Goal: Task Accomplishment & Management: Complete application form

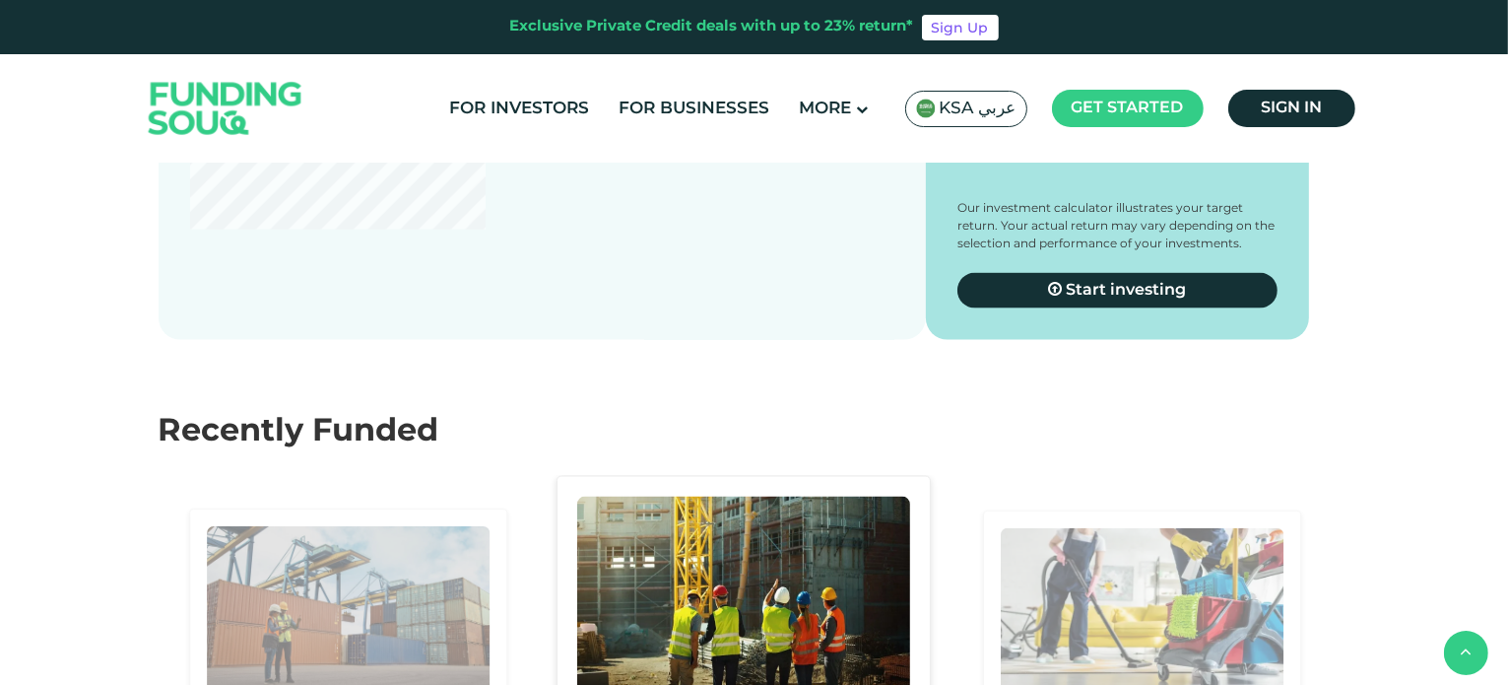
scroll to position [2857, 0]
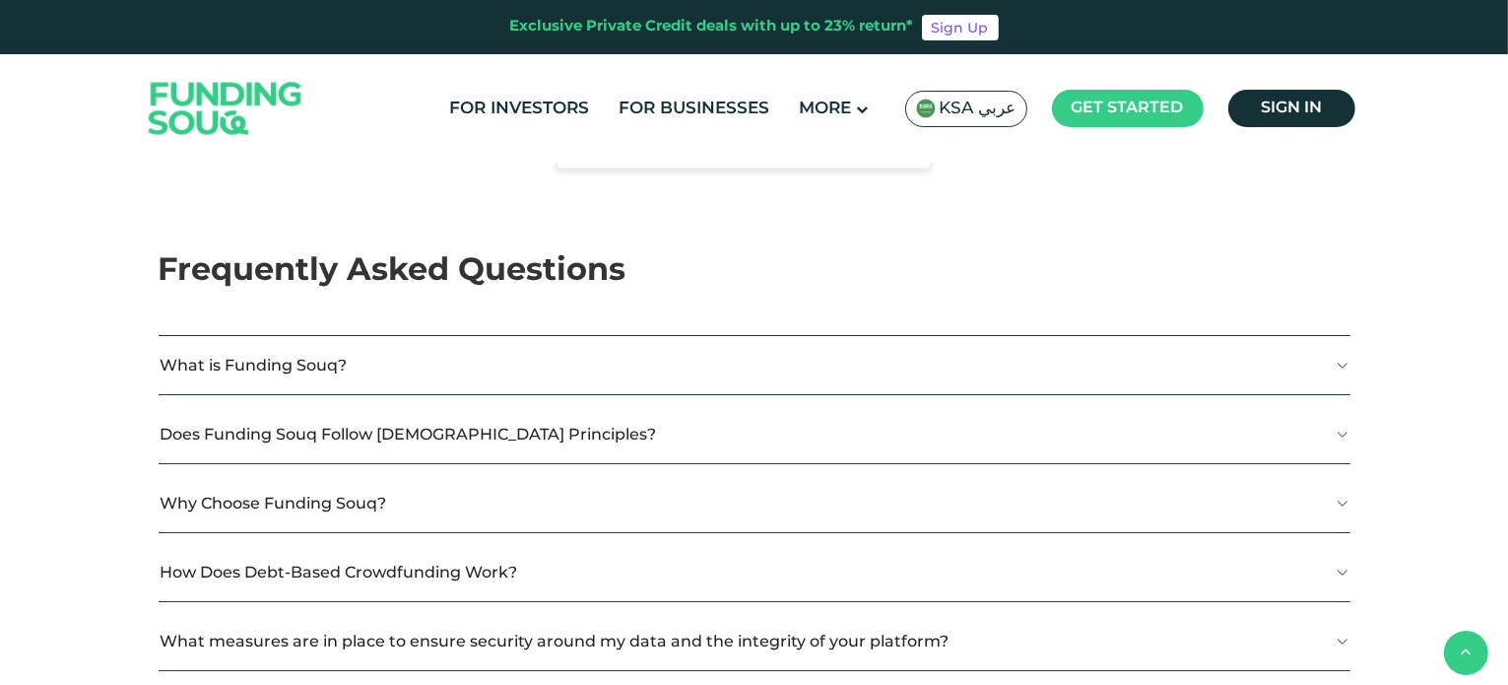
type tc-range-slider "4"
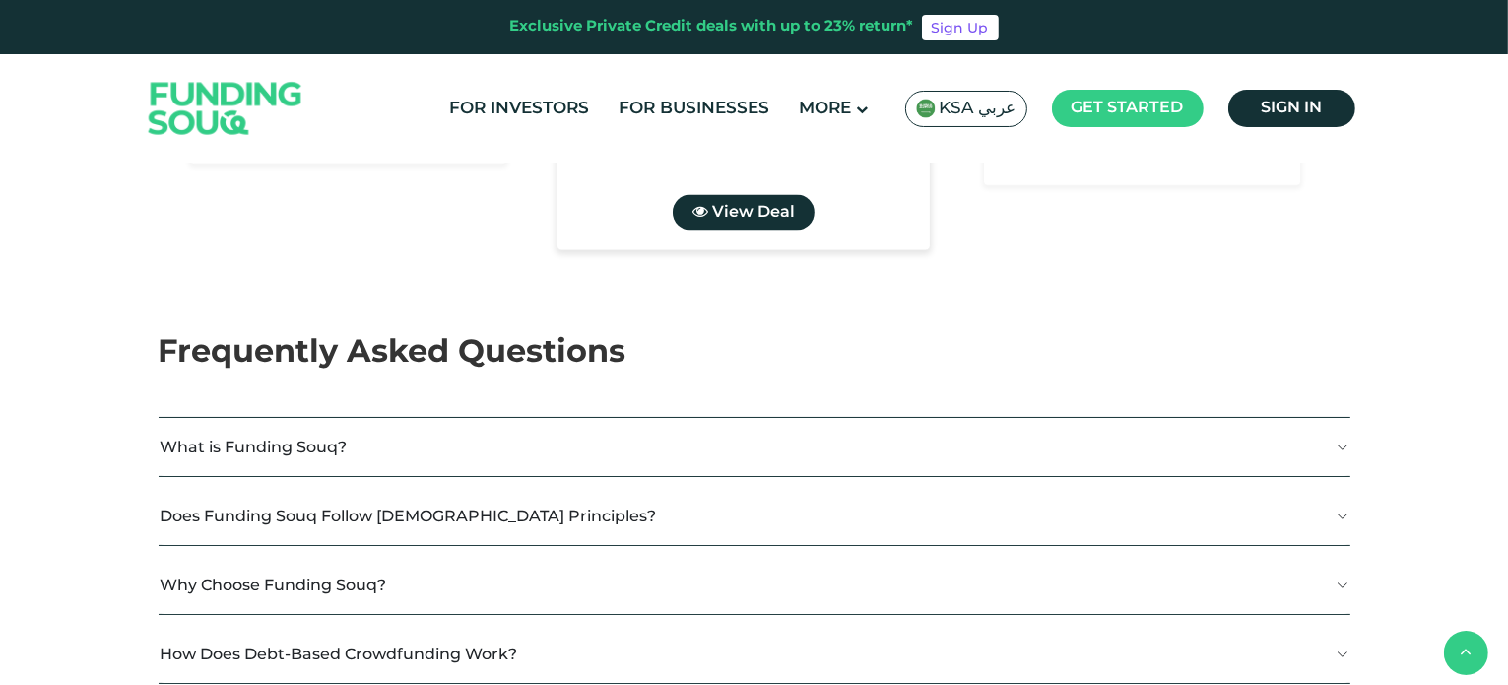
scroll to position [3546, 0]
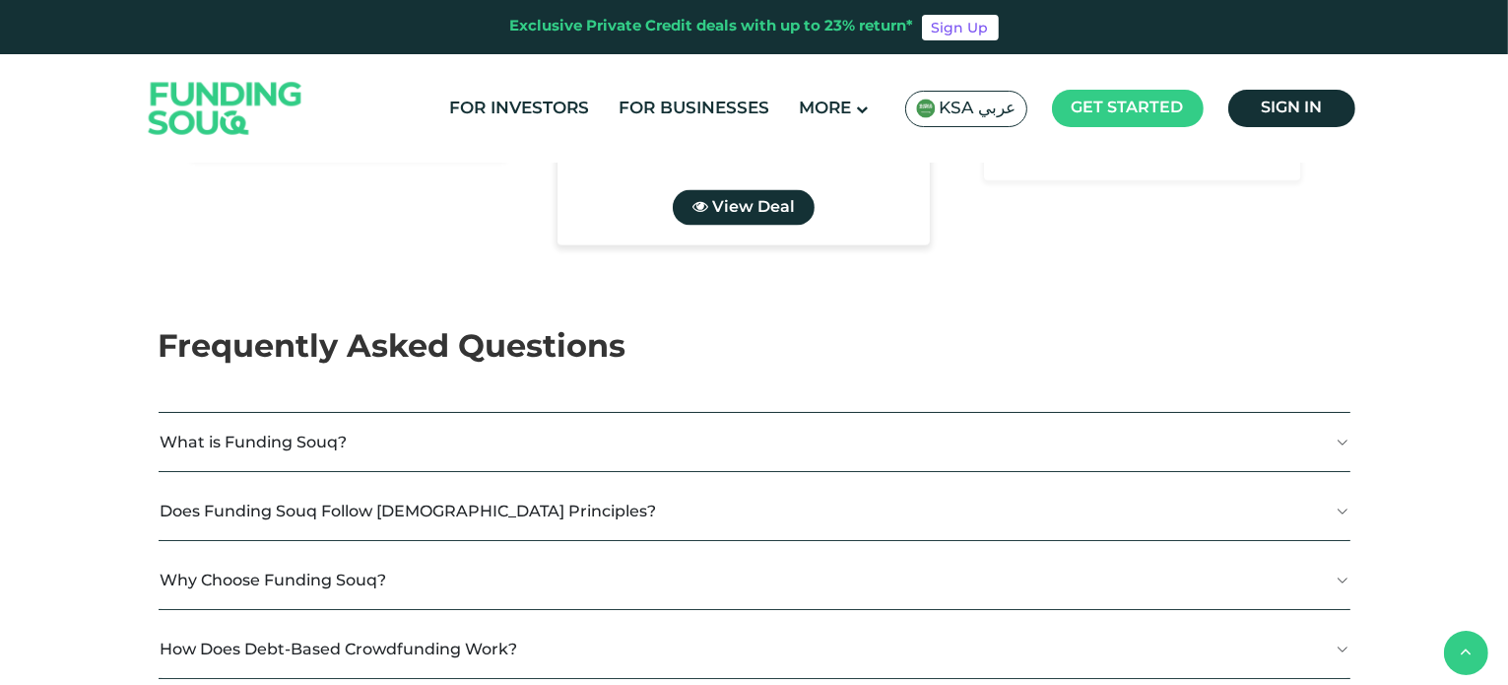
drag, startPoint x: 235, startPoint y: 301, endPoint x: 296, endPoint y: 305, distance: 60.2
type tc-range-slider "1000000"
drag, startPoint x: 324, startPoint y: 292, endPoint x: 530, endPoint y: 293, distance: 205.9
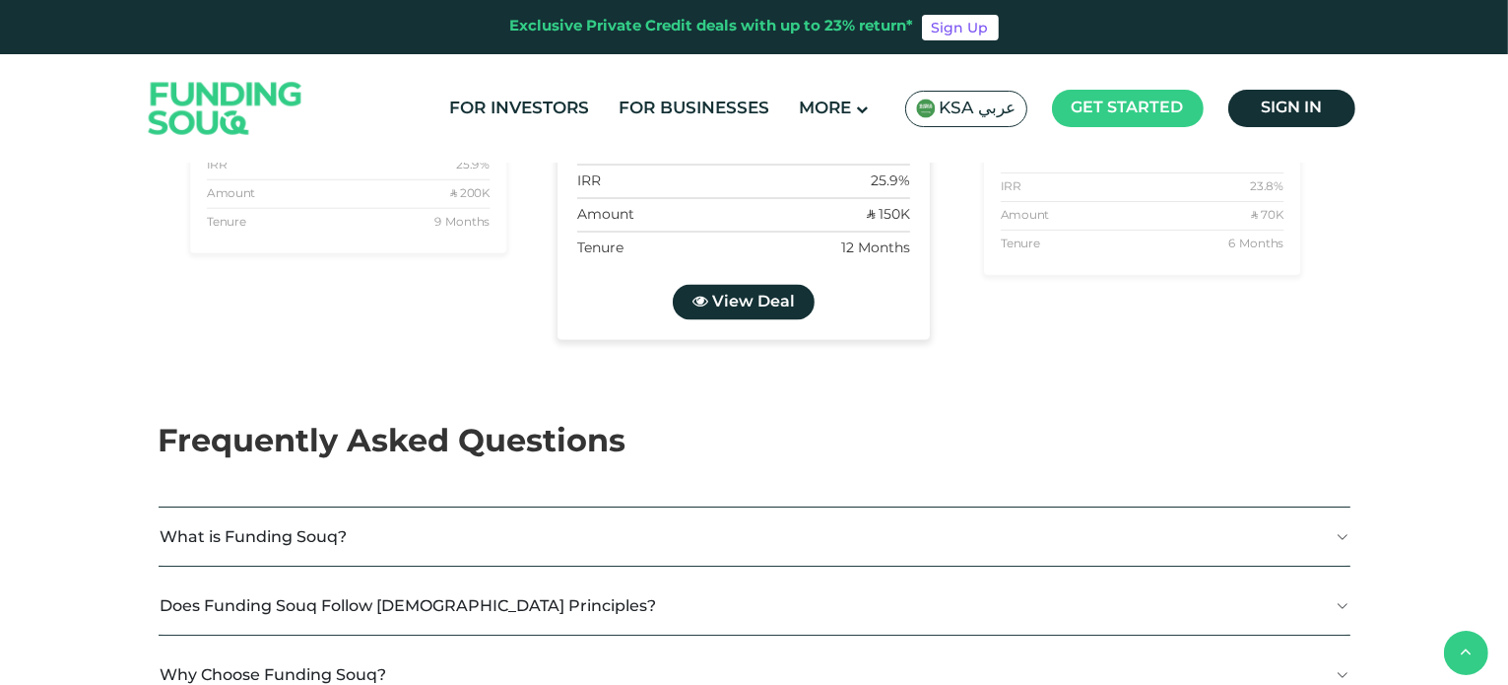
scroll to position [3448, 0]
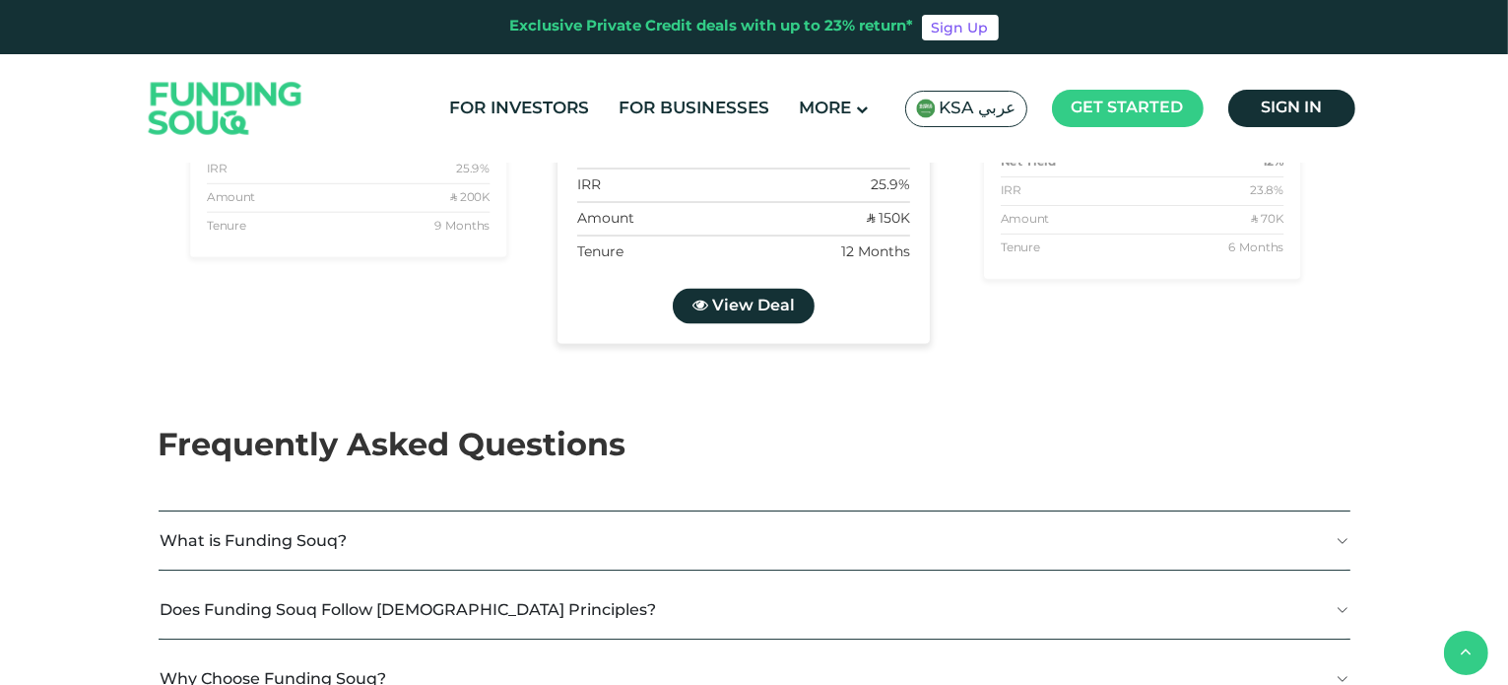
radio input "true"
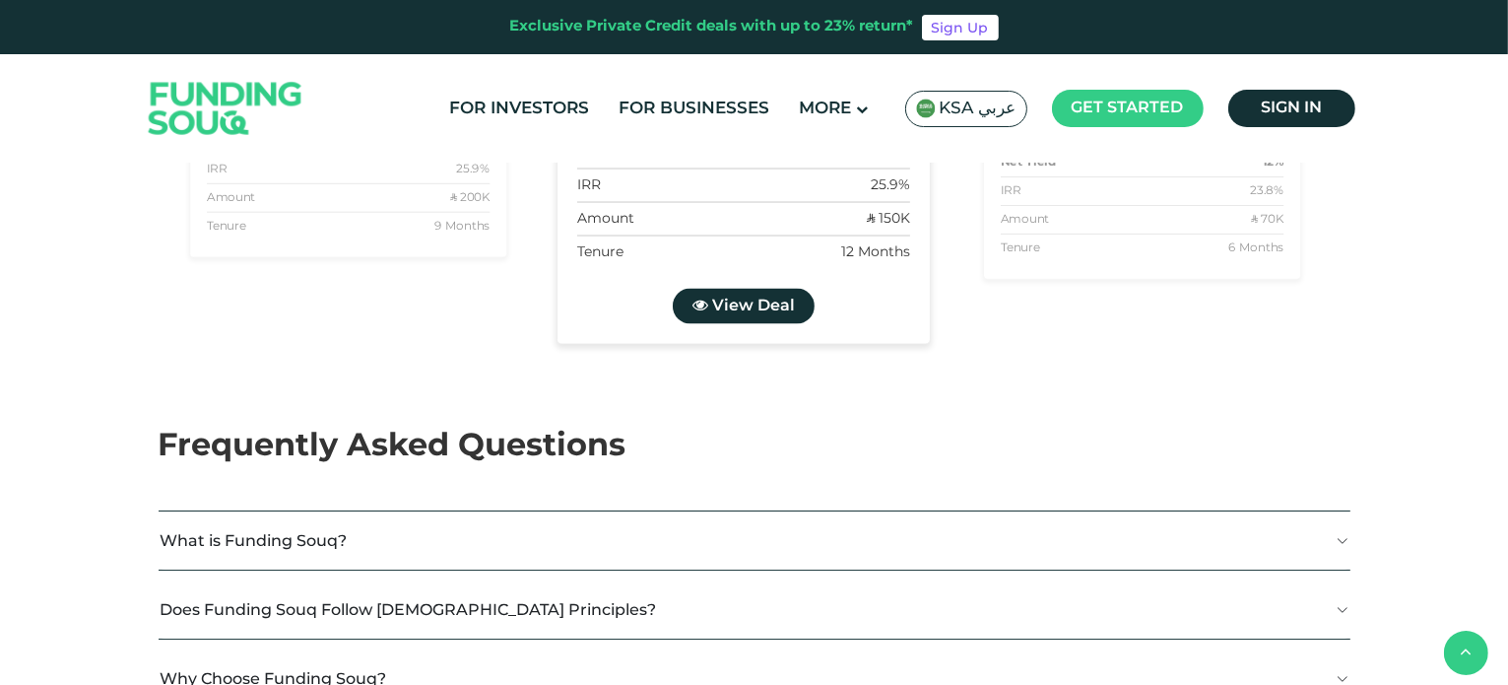
radio input "true"
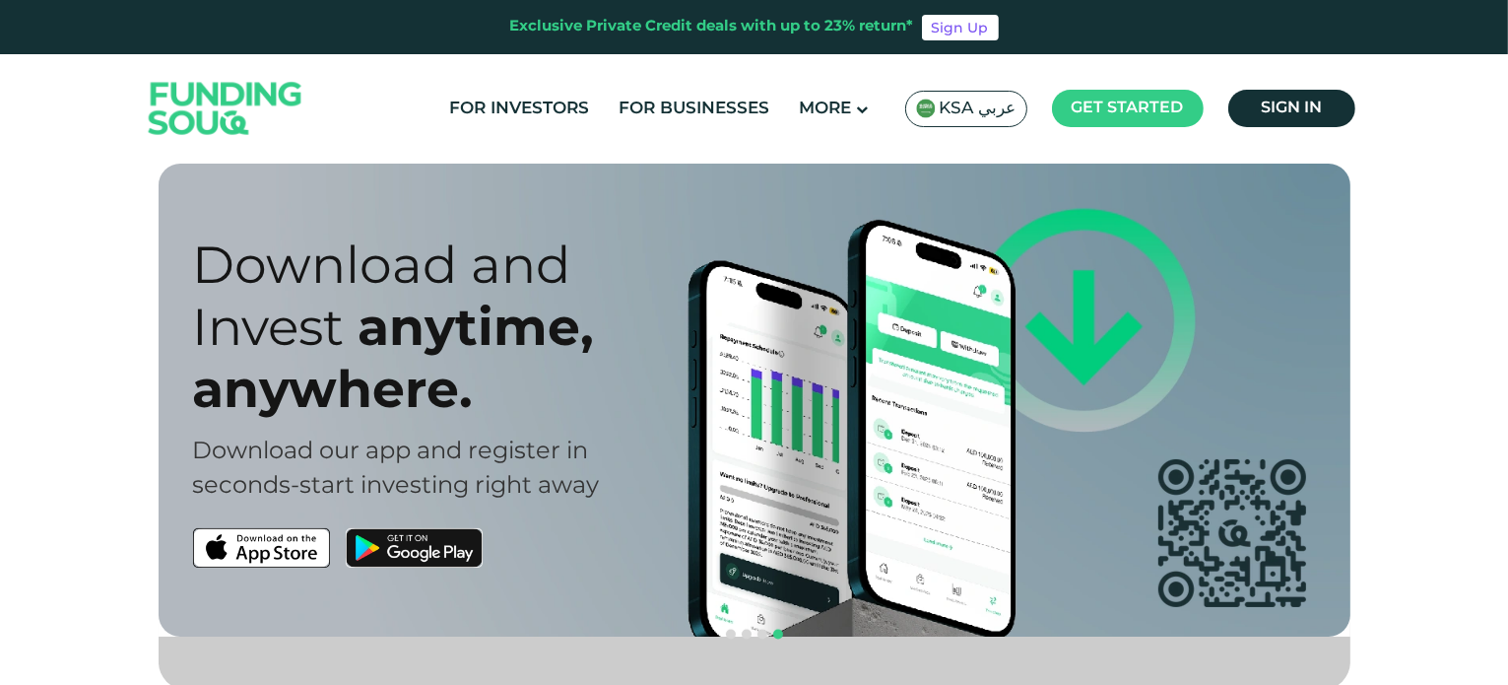
scroll to position [0, 0]
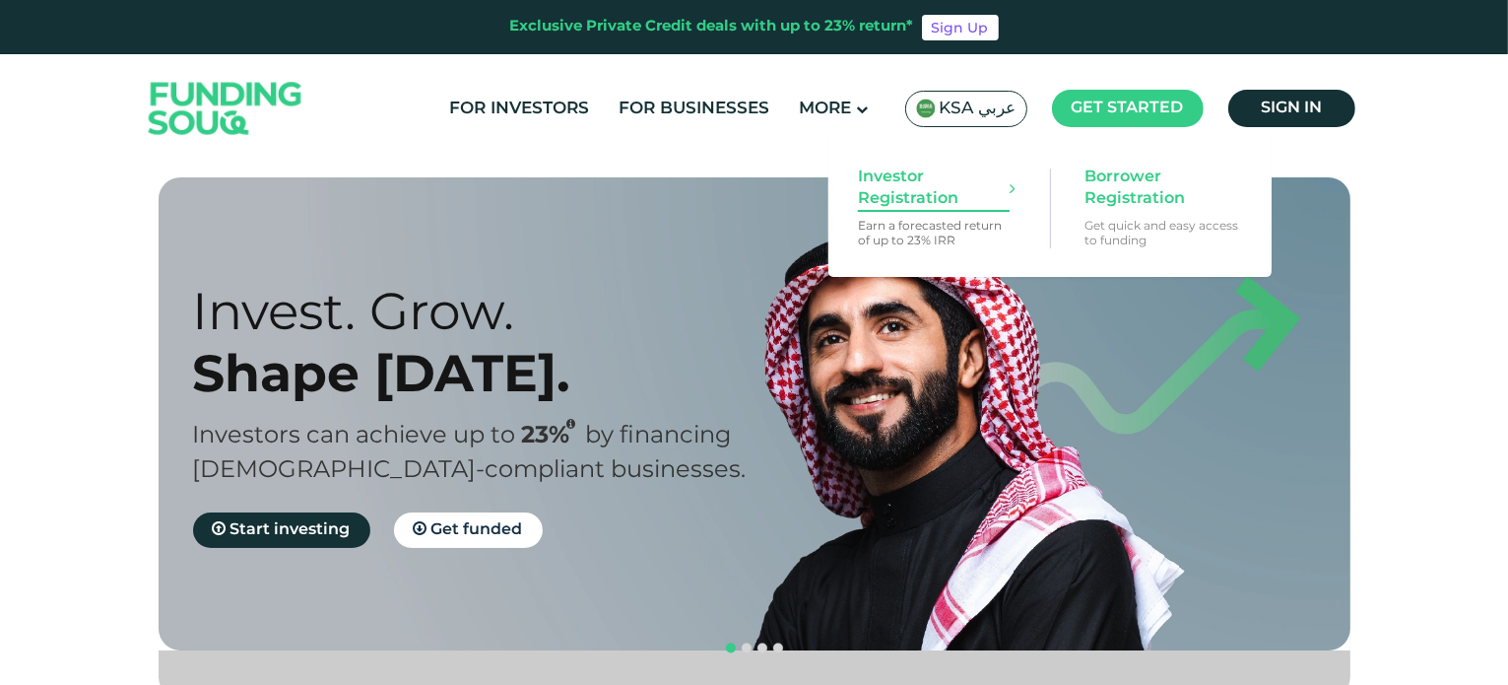
click at [902, 188] on span "Investor Registration" at bounding box center [934, 187] width 152 height 43
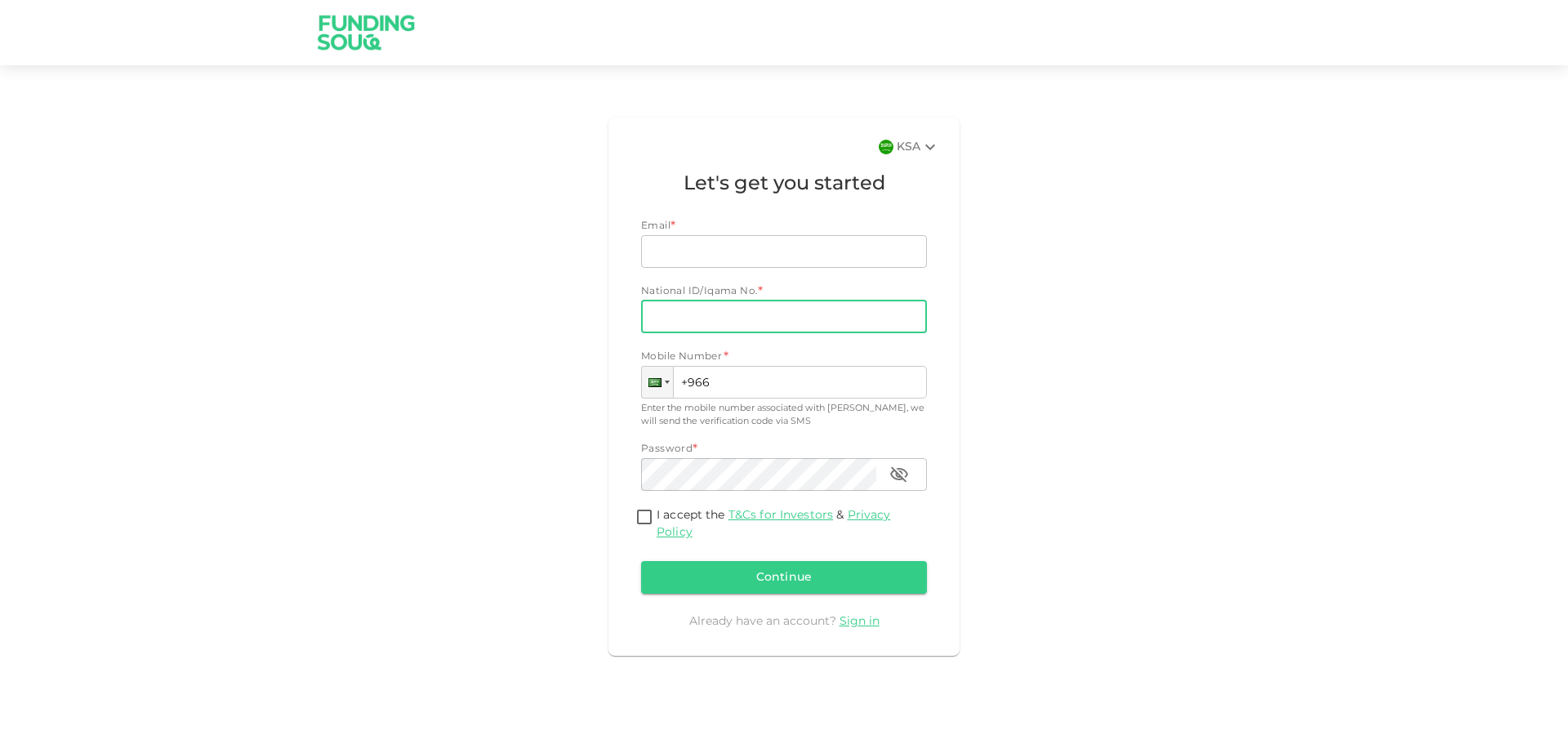
type input "alraqtan@hotmail.com"
click at [705, 328] on input "National ID/Iqama No." at bounding box center [784, 316] width 286 height 32
type input "1023076076"
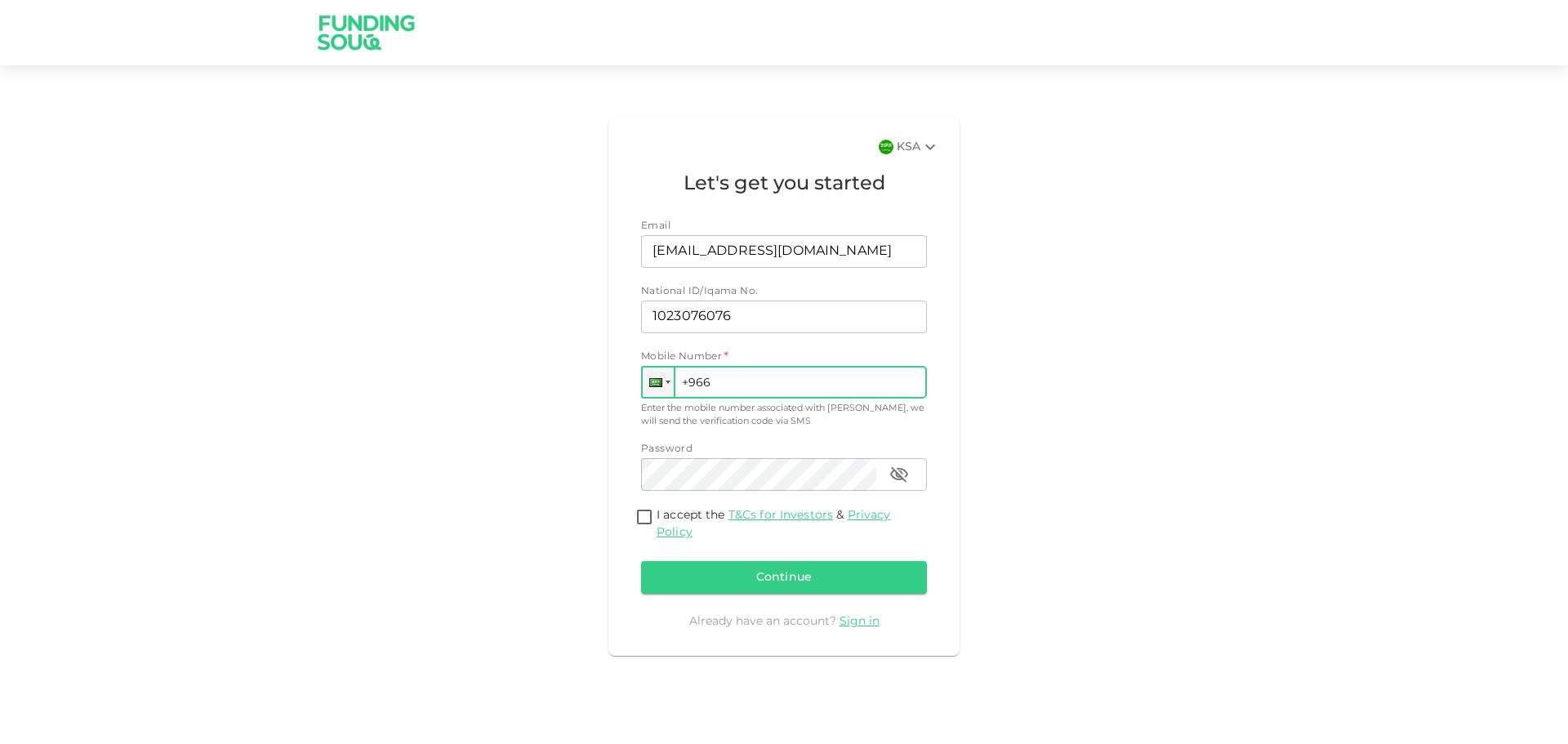
click at [772, 389] on input "+966" at bounding box center [784, 382] width 286 height 32
type input "+966 554 900 022"
click at [638, 522] on input "I accept the T&Cs for Investors & Privacy Policy" at bounding box center [644, 518] width 25 height 22
checkbox input "true"
click at [734, 567] on button "Continue" at bounding box center [784, 577] width 286 height 32
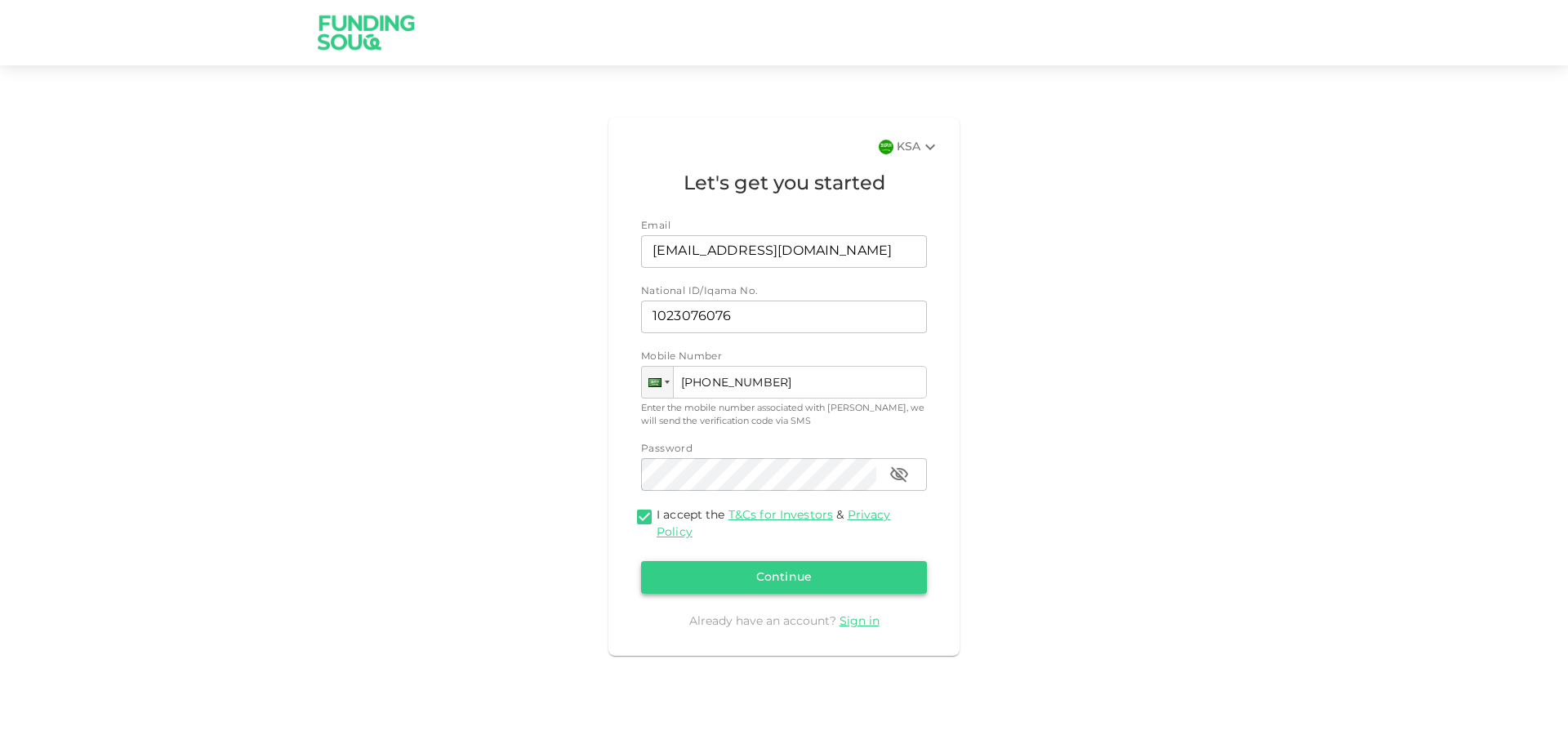
click at [783, 564] on button "Continue" at bounding box center [784, 577] width 286 height 32
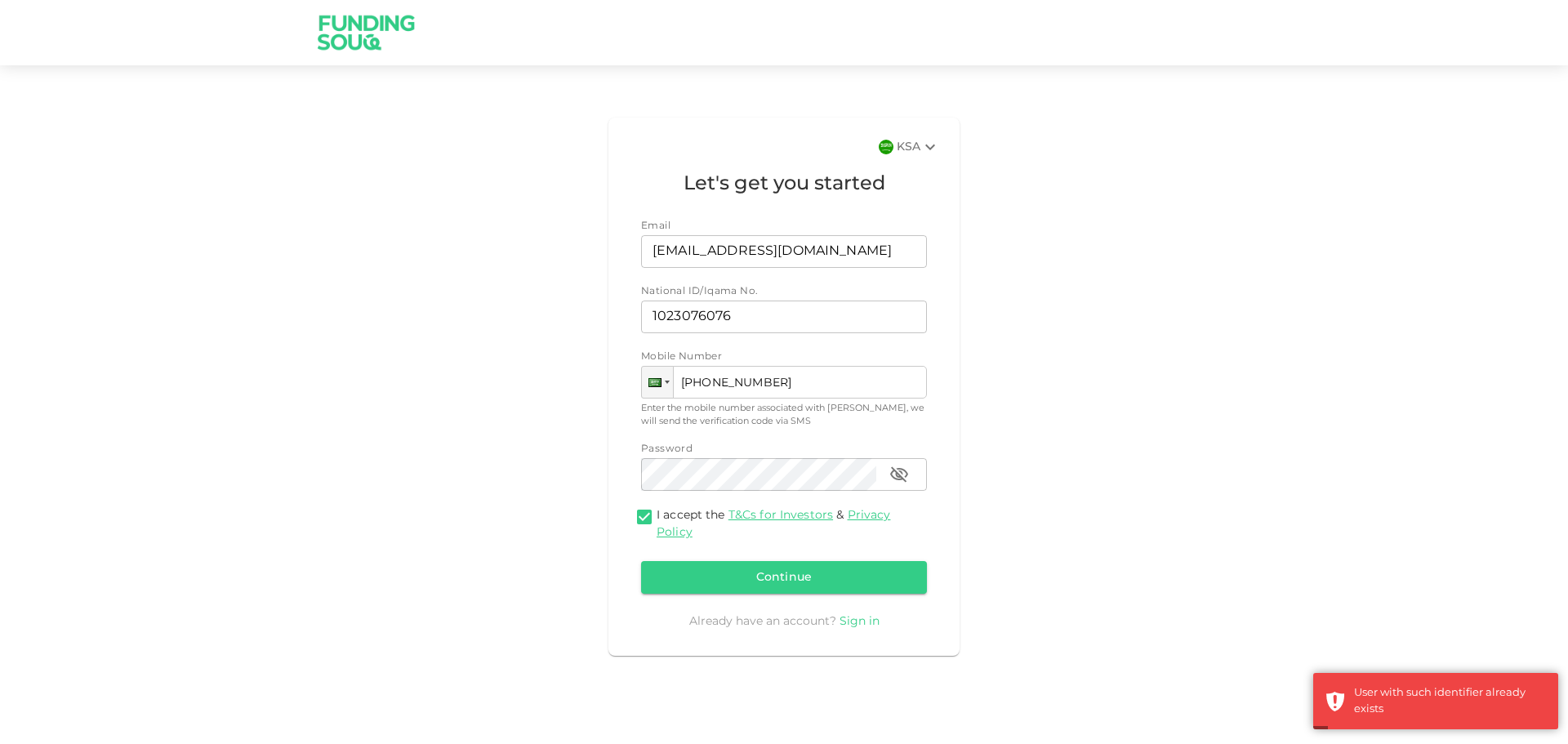
click at [847, 567] on link "Sign in" at bounding box center [860, 622] width 40 height 12
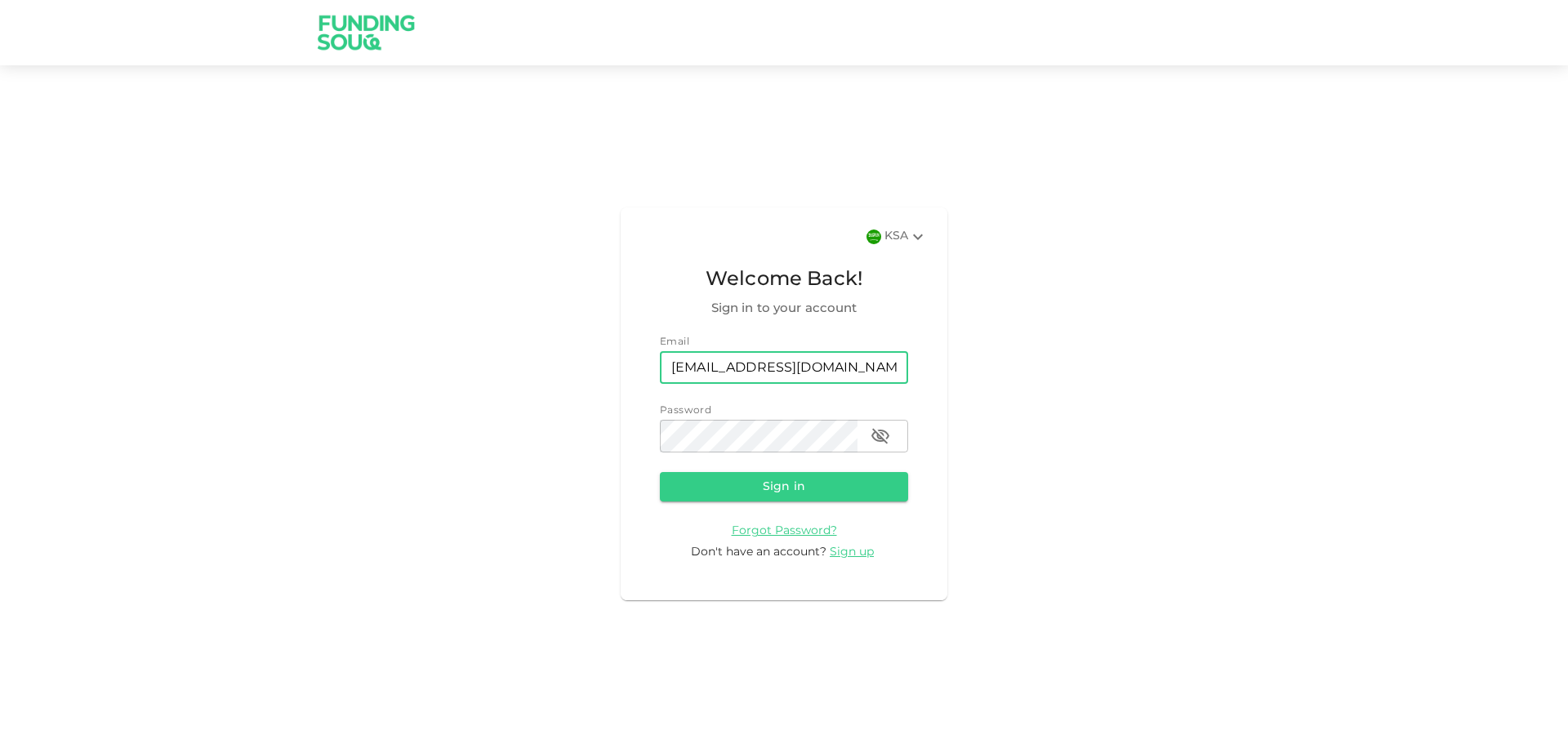
click at [814, 377] on input "alraqtan@hotmail.com" at bounding box center [784, 367] width 248 height 32
click at [699, 488] on button "Sign in" at bounding box center [784, 486] width 248 height 29
type input "alraqtan@hotmail.com"
click at [524, 494] on div "KSA Welcome Back! Sign in to your account Email email alraqtan@hotmail.com emai…" at bounding box center [784, 403] width 1568 height 638
click at [775, 489] on button "Sign in" at bounding box center [784, 486] width 248 height 29
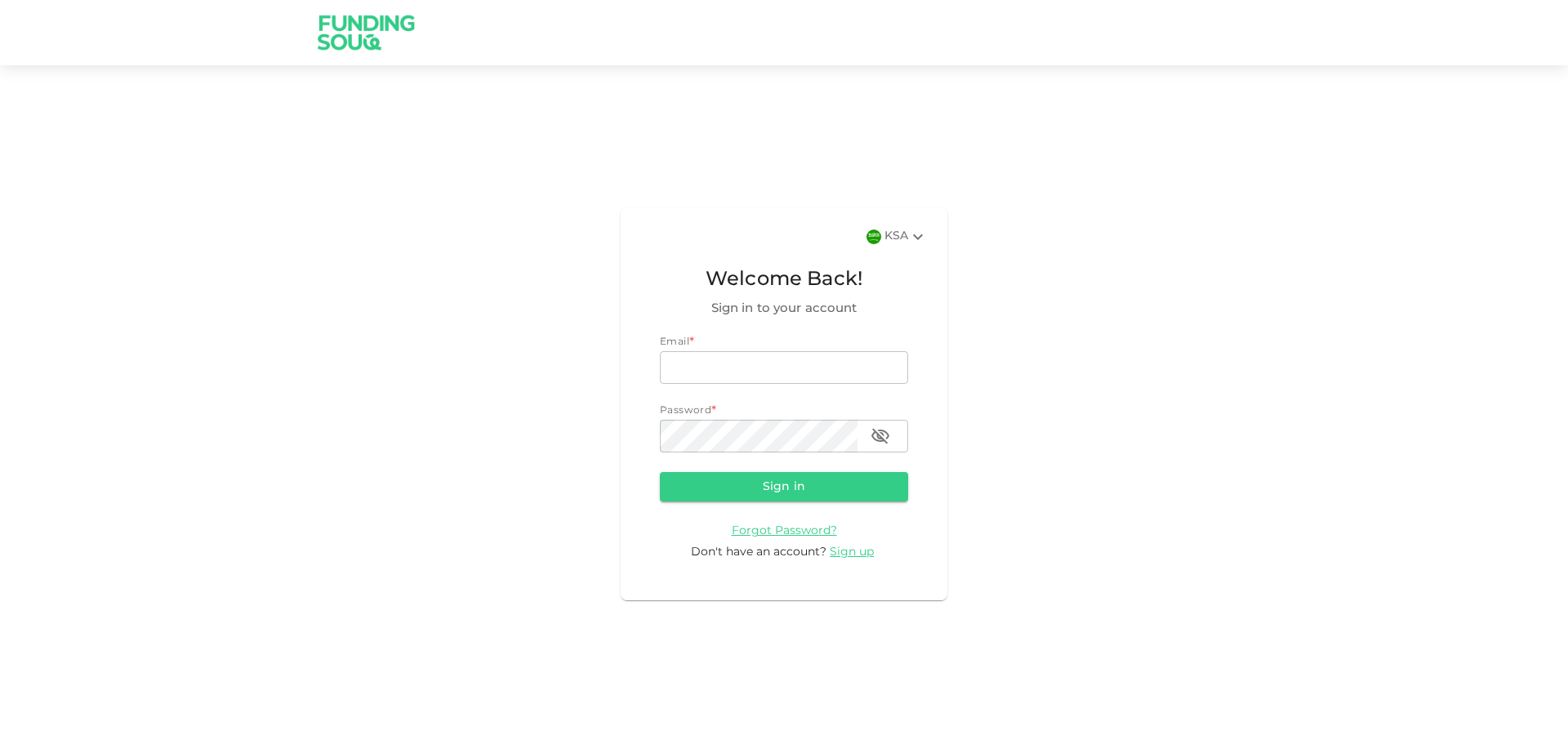
type input "[EMAIL_ADDRESS][DOMAIN_NAME]"
click at [351, 23] on img at bounding box center [367, 32] width 123 height 65
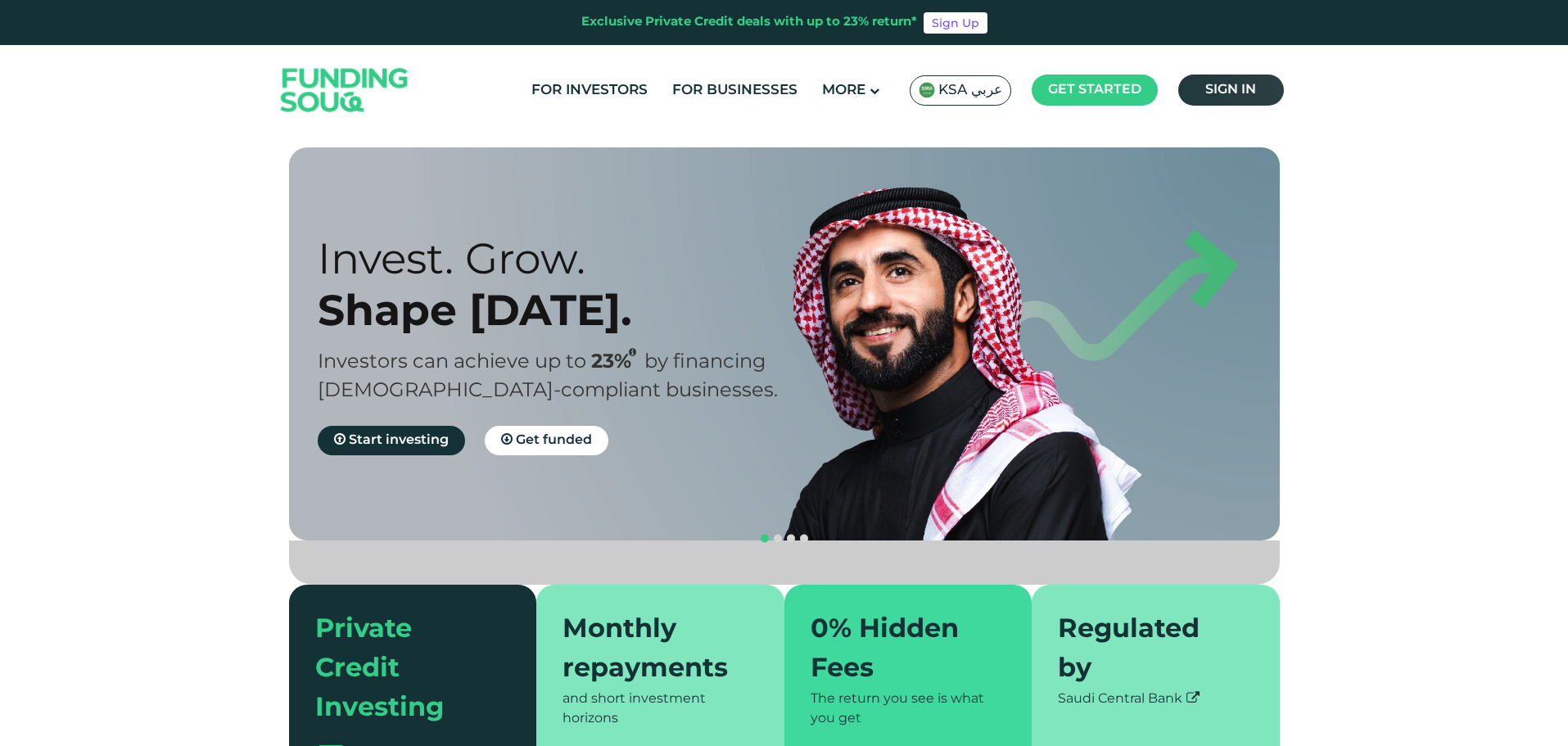
click at [1248, 101] on link "Sign in" at bounding box center [1230, 90] width 106 height 31
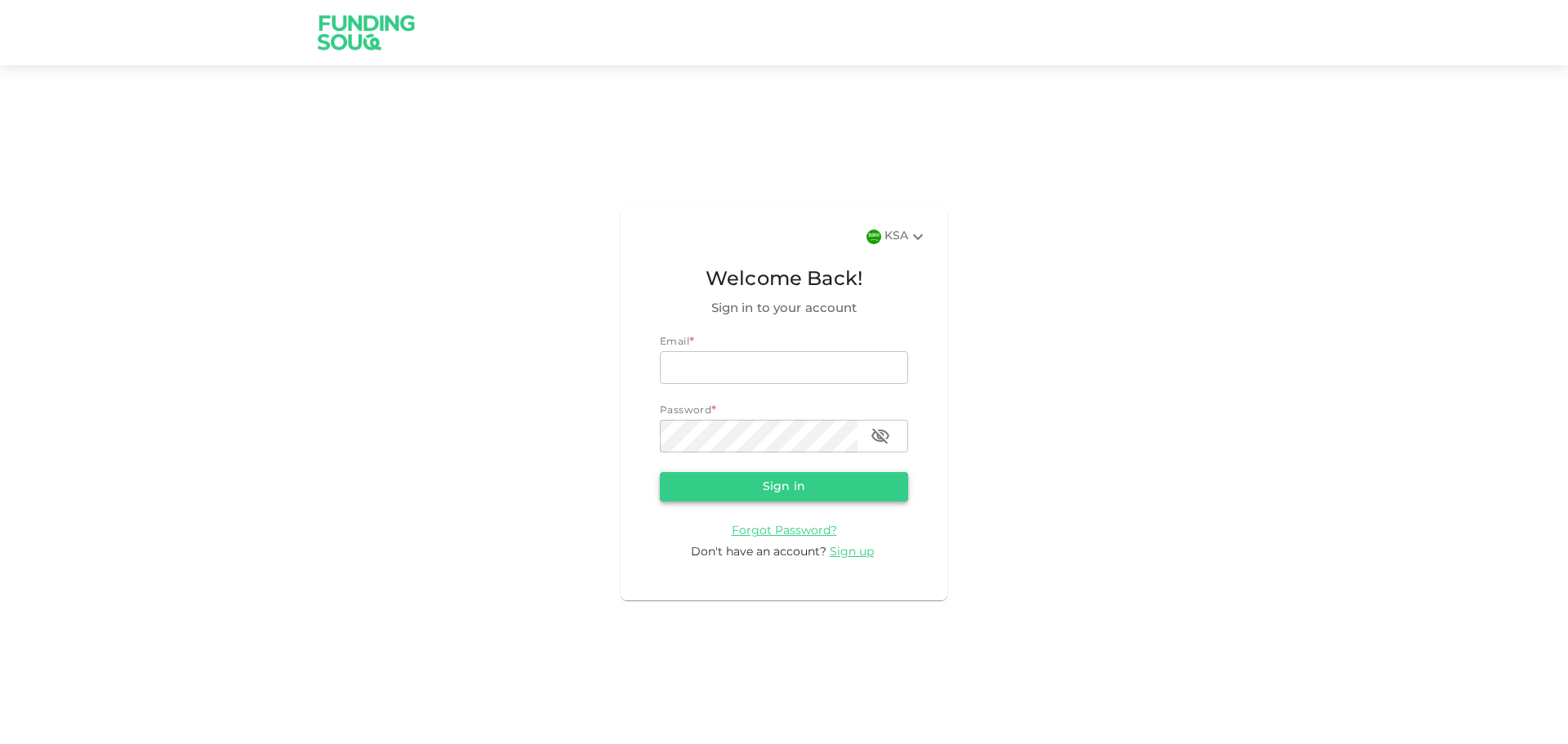
type input "[EMAIL_ADDRESS][DOMAIN_NAME]"
click at [828, 491] on button "Sign in" at bounding box center [784, 486] width 248 height 29
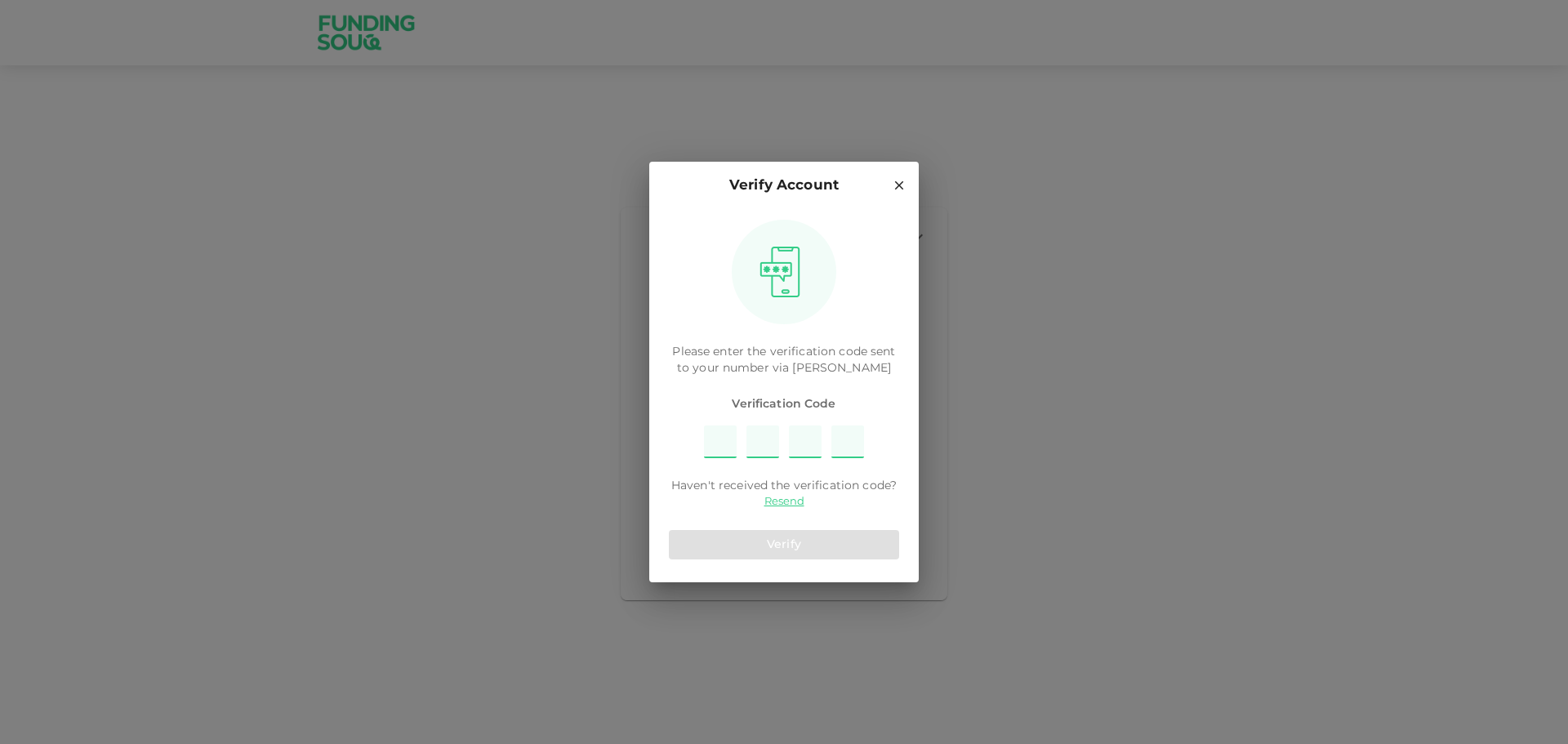
type input "5"
type input "1"
type input "6"
type input "7"
click at [798, 548] on button "Verify" at bounding box center [784, 544] width 231 height 29
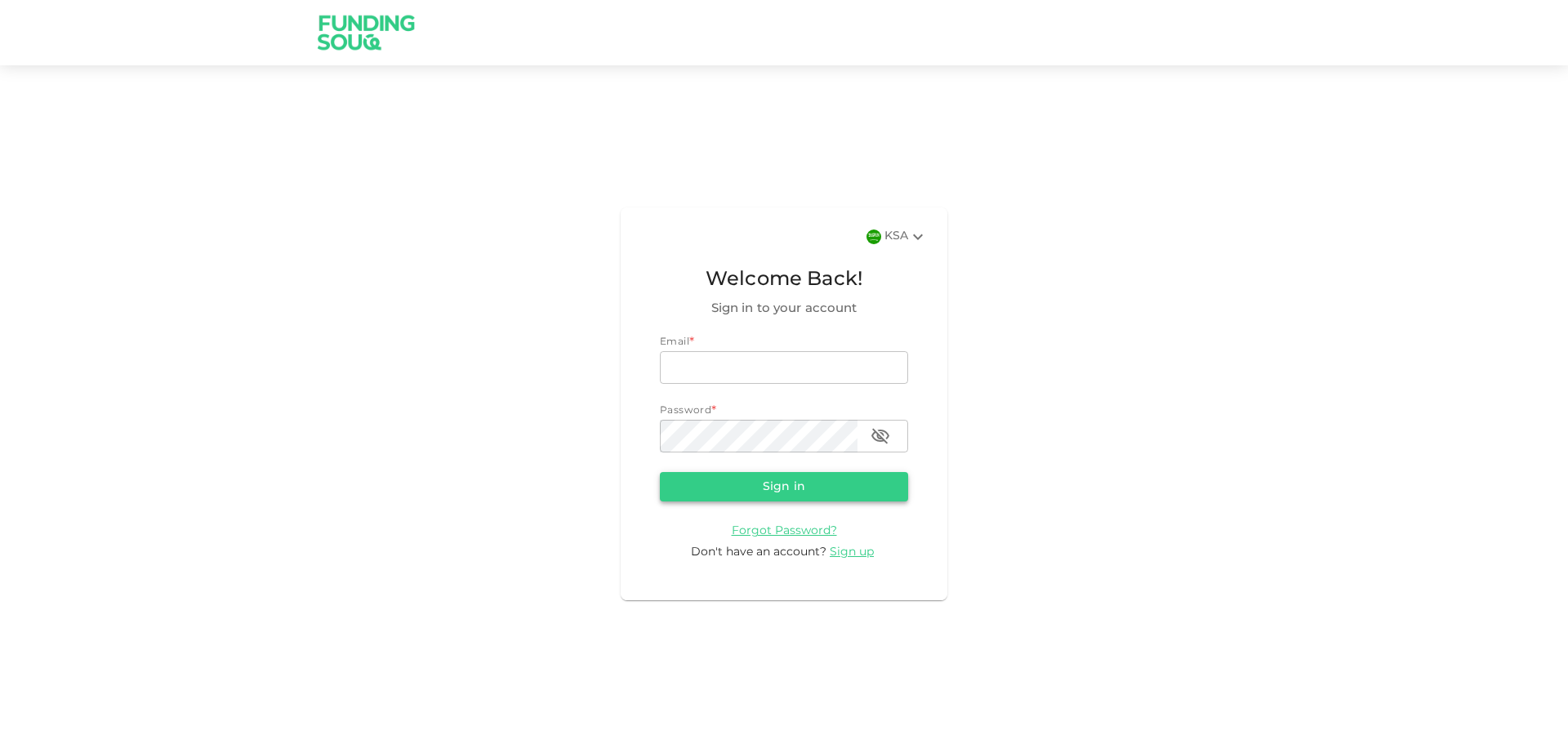
type input "[EMAIL_ADDRESS][DOMAIN_NAME]"
click at [791, 489] on button "Sign in" at bounding box center [784, 486] width 248 height 29
type input "alraqtan@hotmail.com"
click at [345, 46] on img at bounding box center [367, 32] width 123 height 65
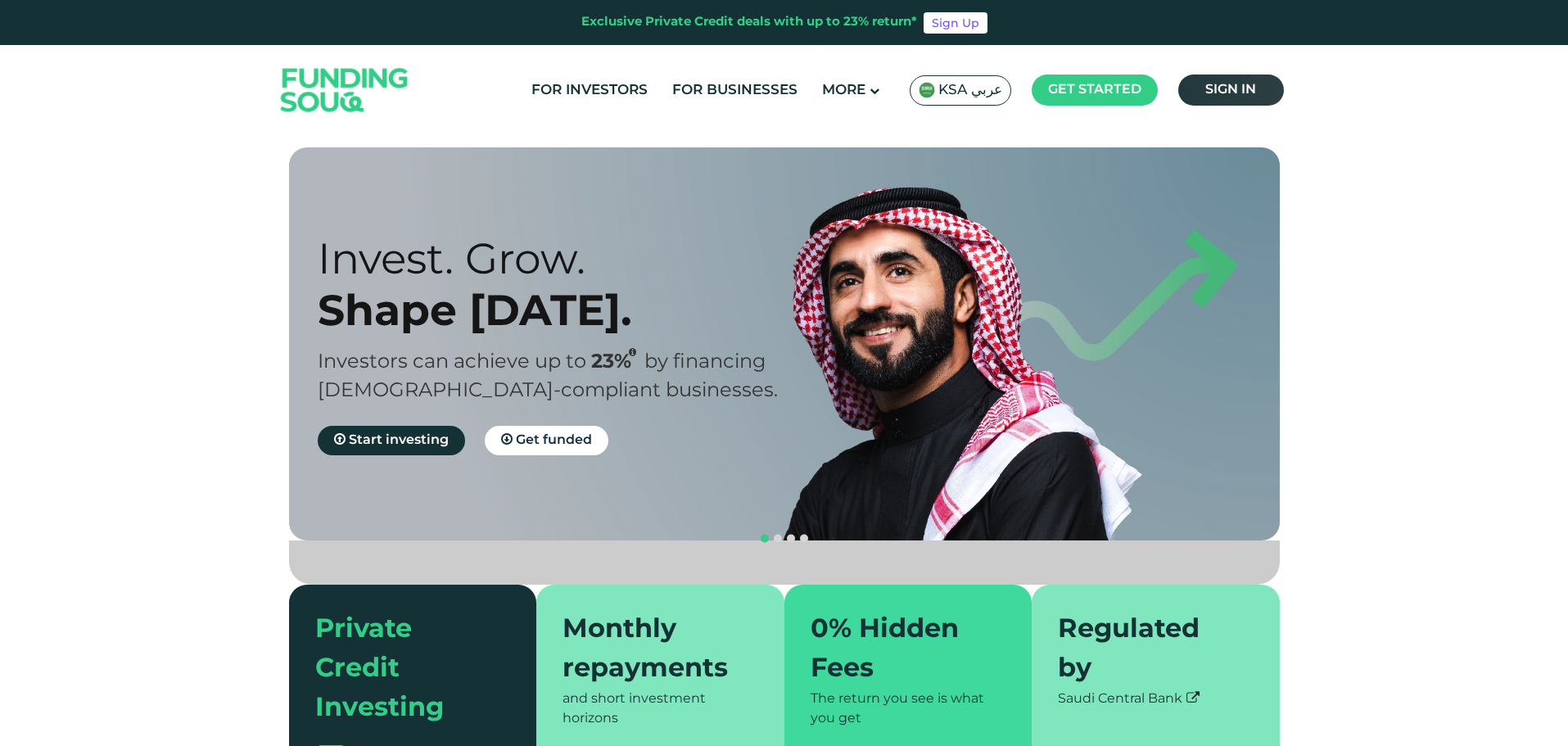
click at [1220, 87] on span "Sign in" at bounding box center [1230, 89] width 51 height 12
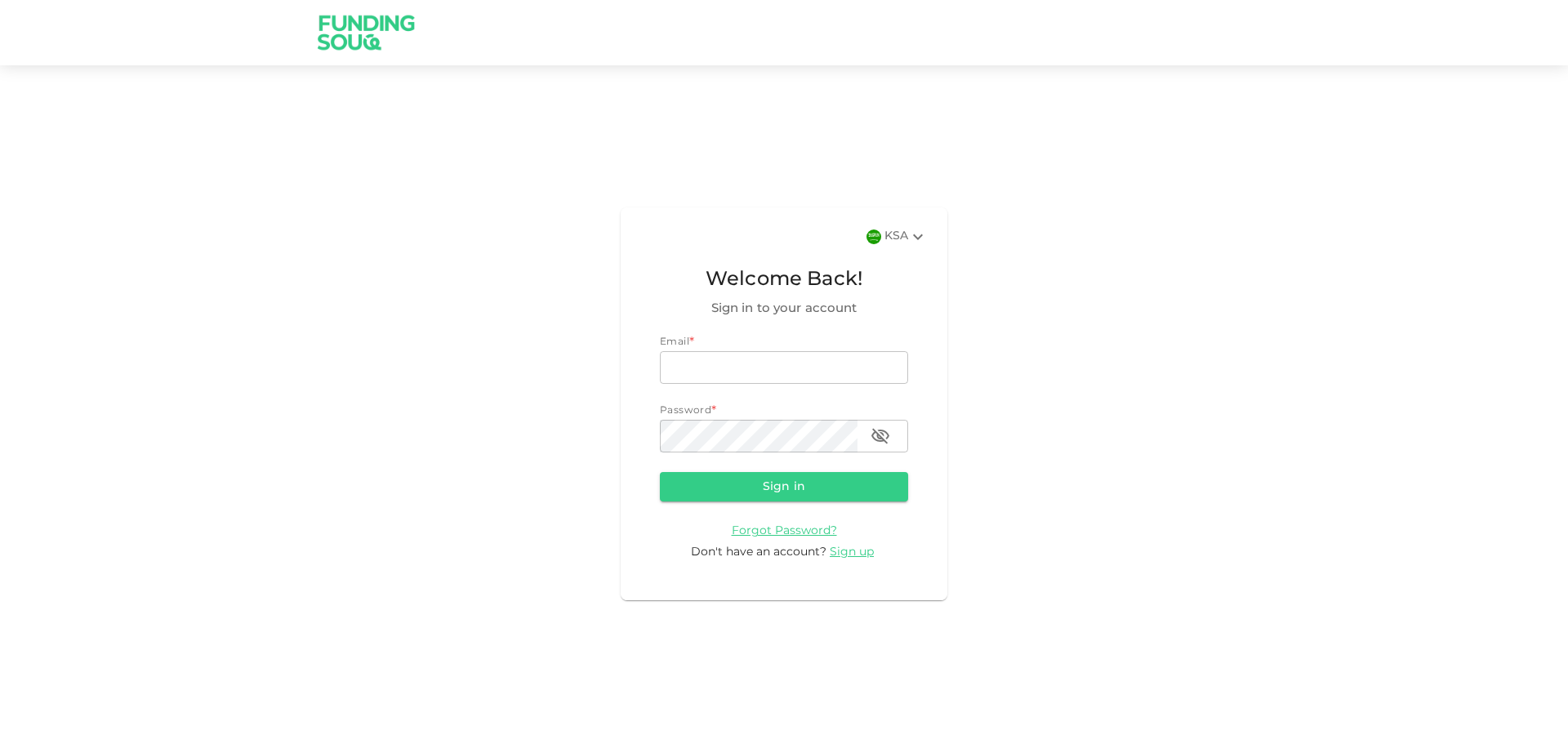
type input "[EMAIL_ADDRESS][DOMAIN_NAME]"
click at [838, 505] on form "Email * email [EMAIL_ADDRESS][DOMAIN_NAME] email Password * password password S…" at bounding box center [784, 448] width 248 height 226
click at [838, 498] on button "Sign in" at bounding box center [784, 486] width 248 height 29
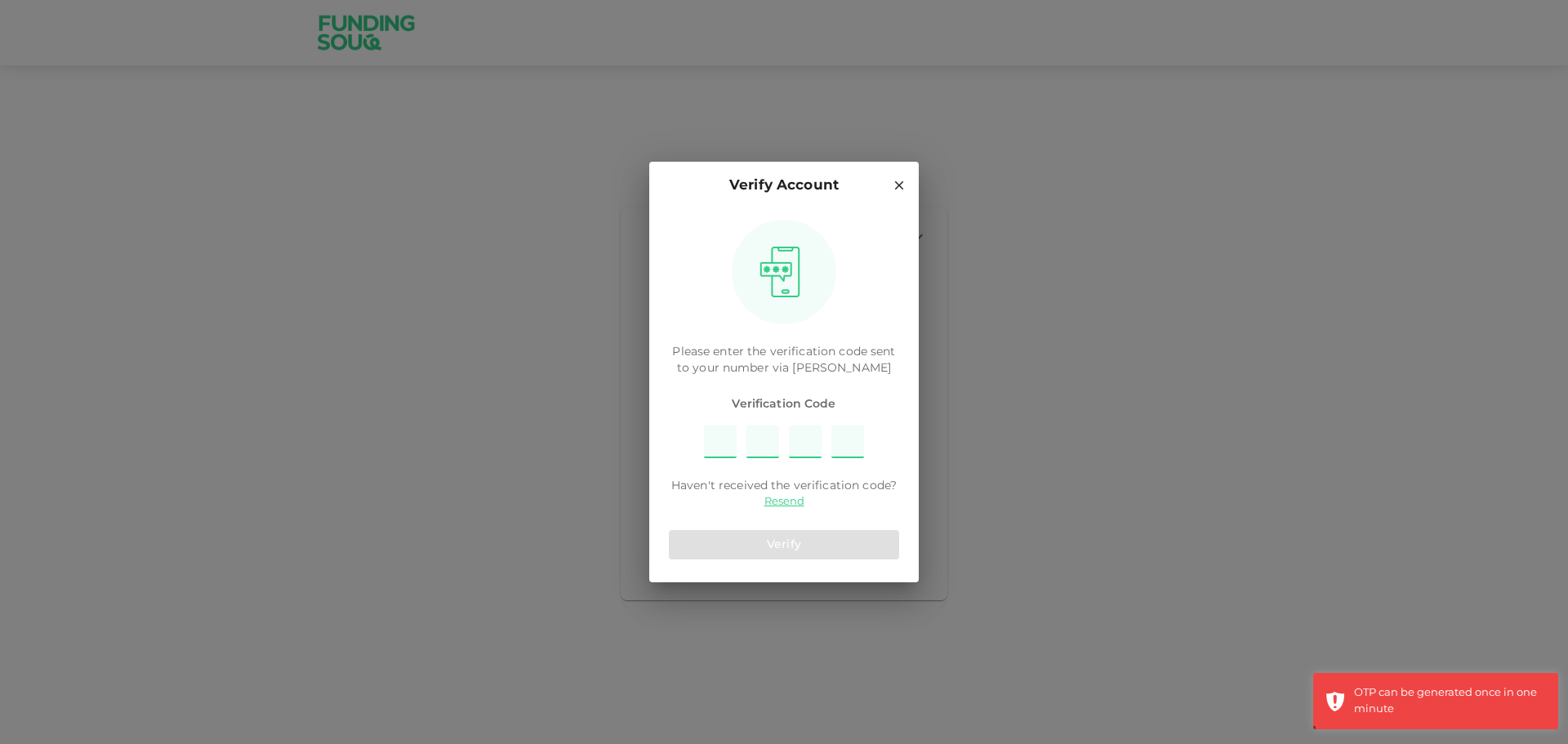
type input "2"
type input "1"
type input "5"
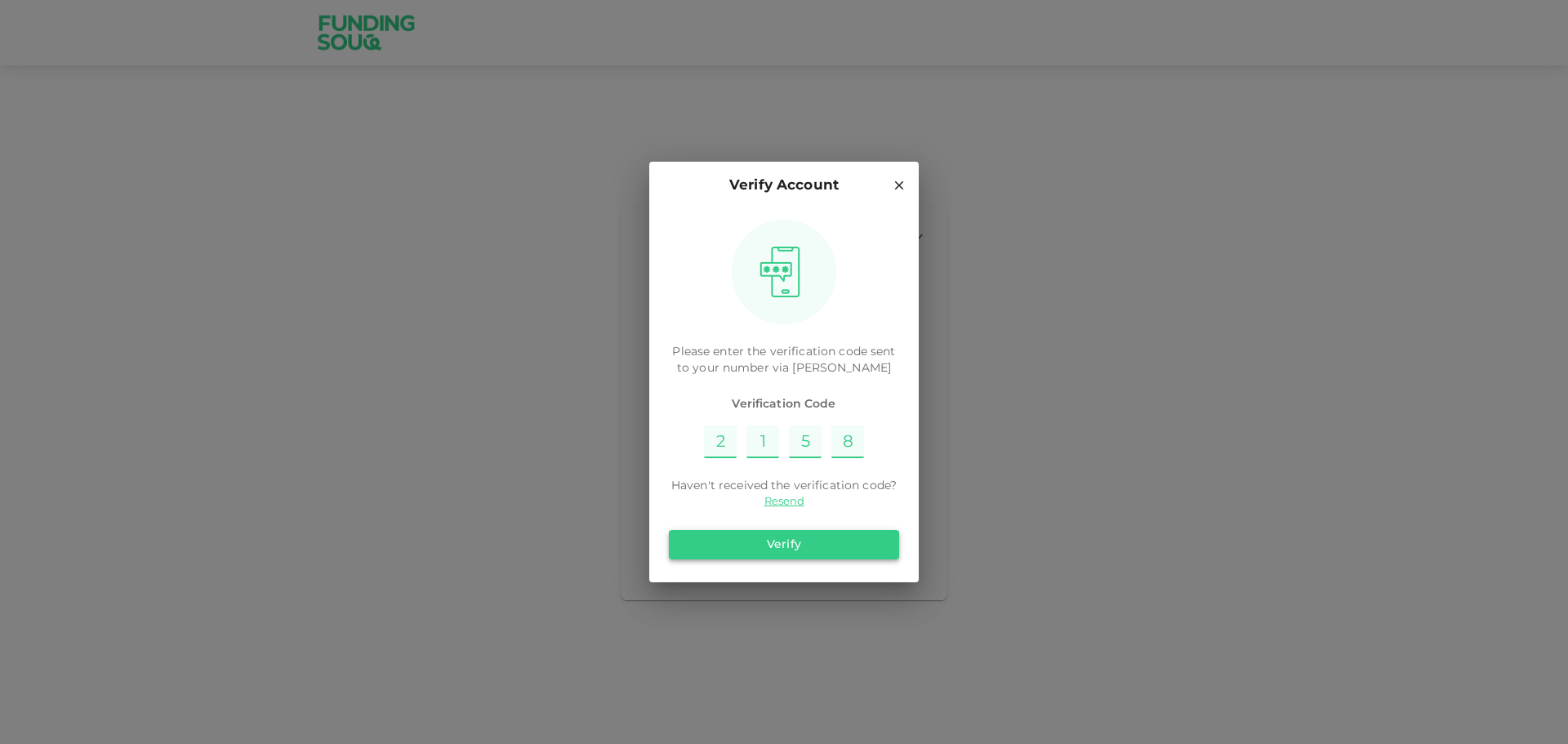
type input "8"
click at [794, 535] on button "Verify" at bounding box center [784, 544] width 231 height 29
